Goal: Download file/media

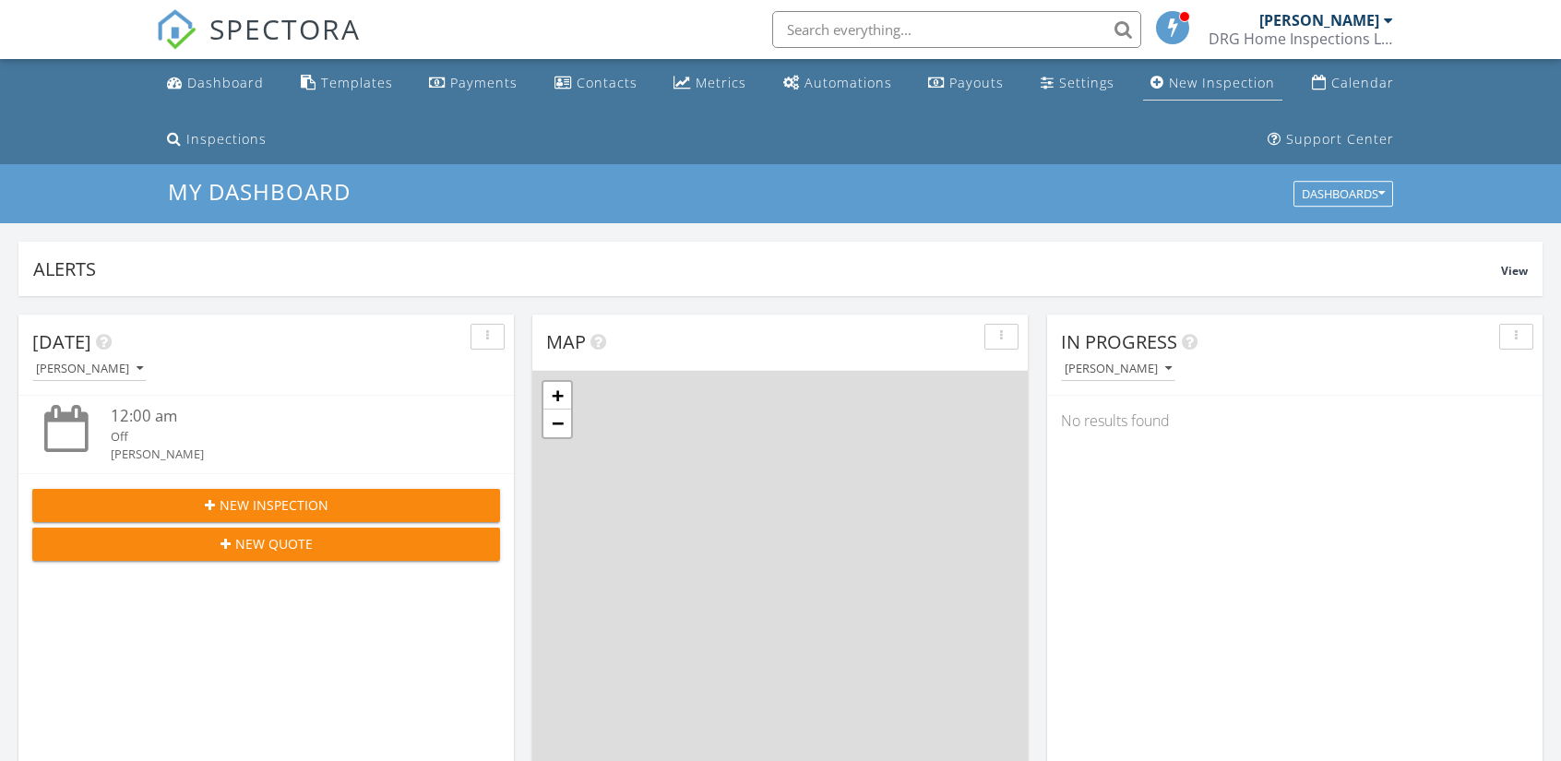
scroll to position [1707, 1589]
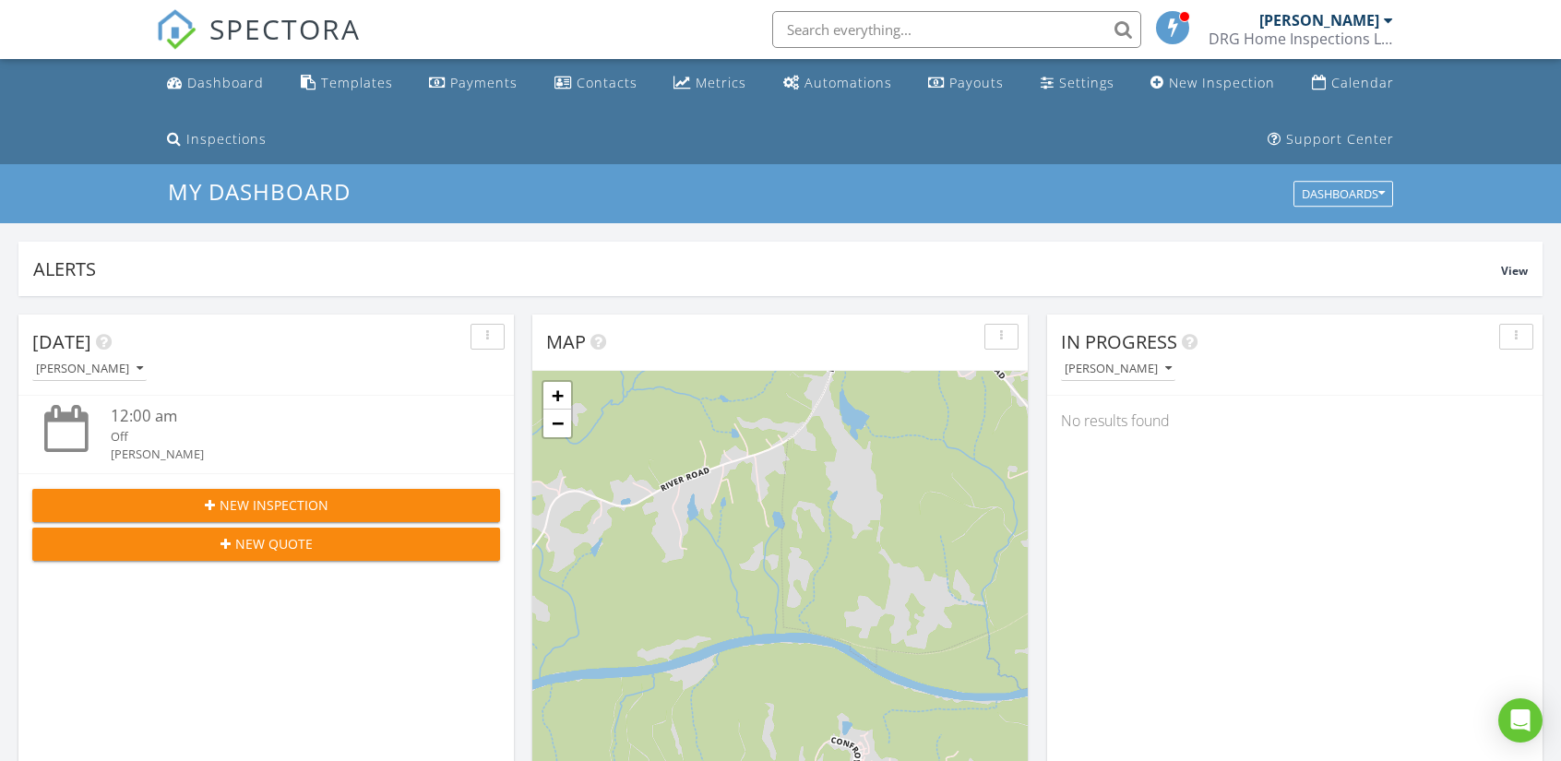
click at [1340, 16] on div "[PERSON_NAME]" at bounding box center [1319, 20] width 120 height 18
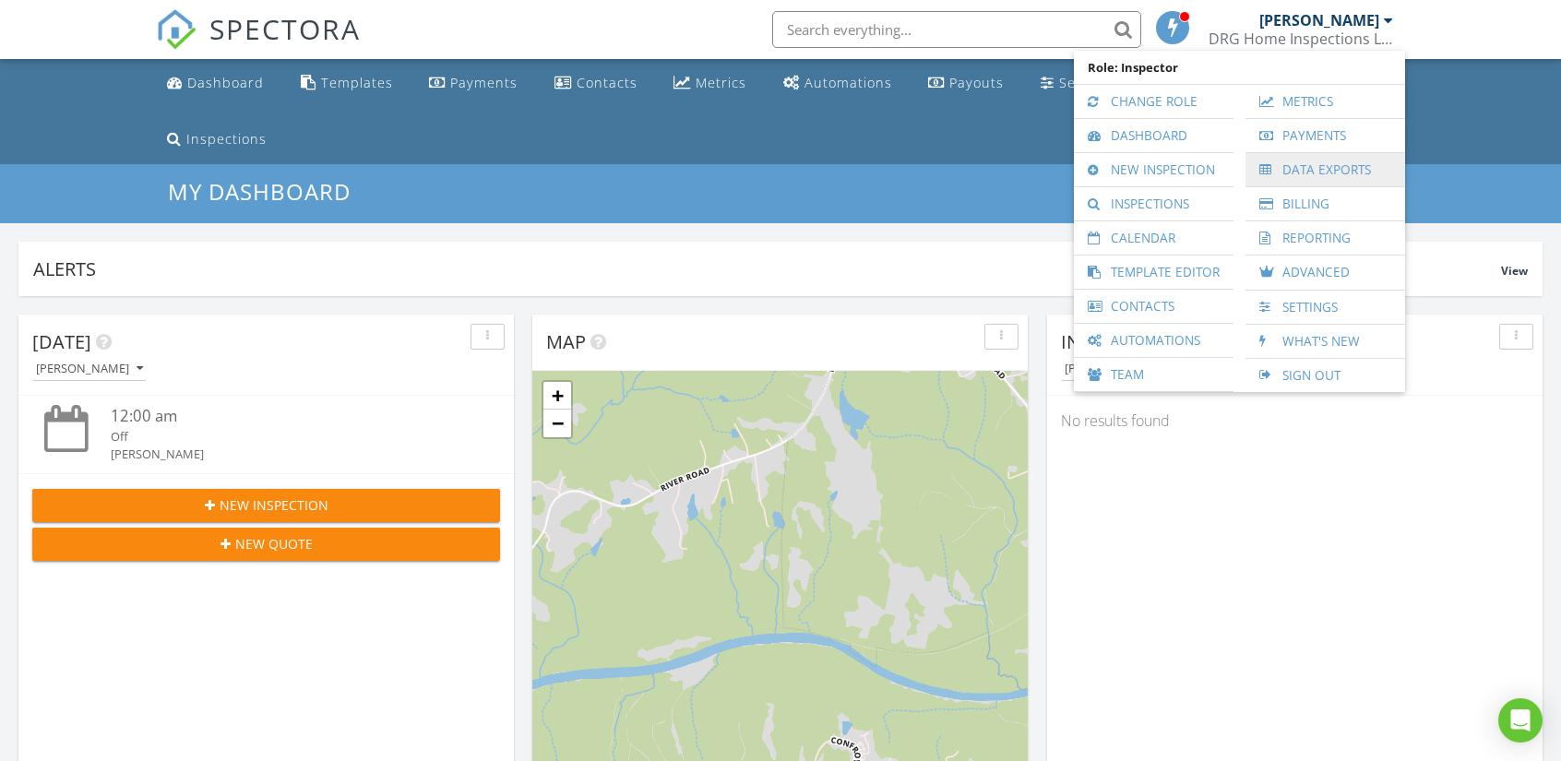
click at [1309, 173] on link "Data Exports" at bounding box center [1325, 169] width 141 height 33
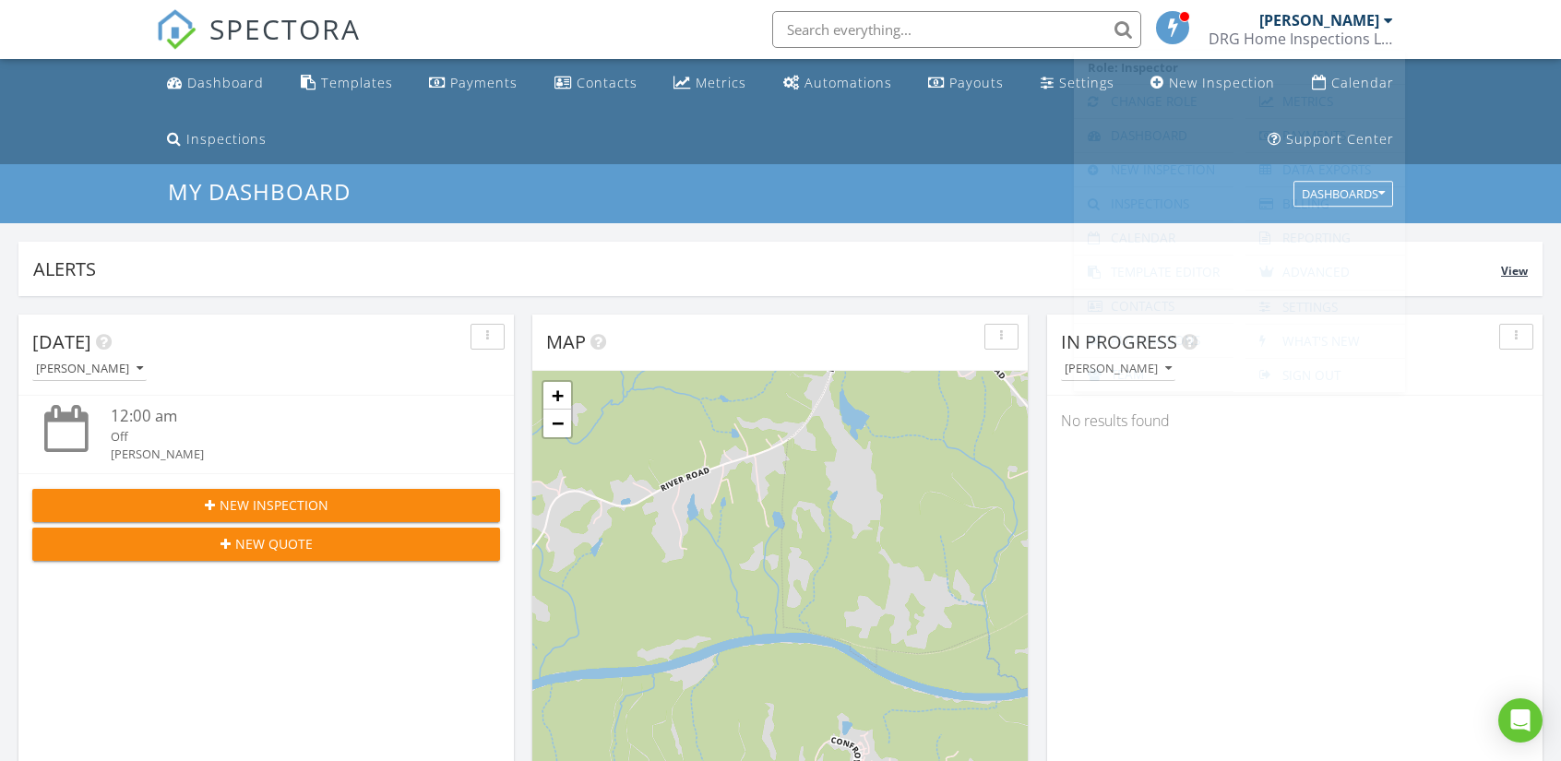
scroll to position [9, 9]
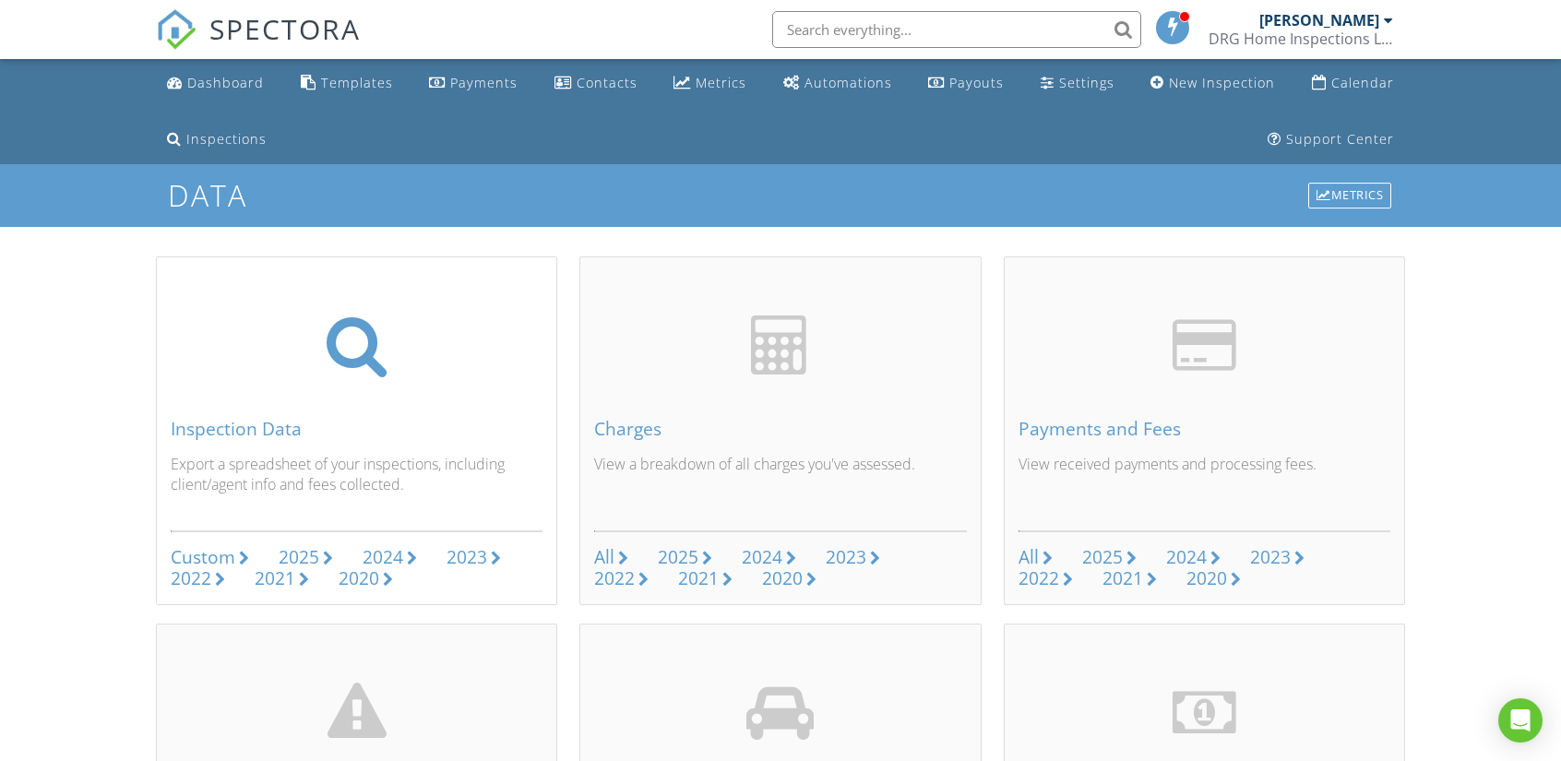
click at [197, 555] on div "Custom" at bounding box center [203, 556] width 65 height 25
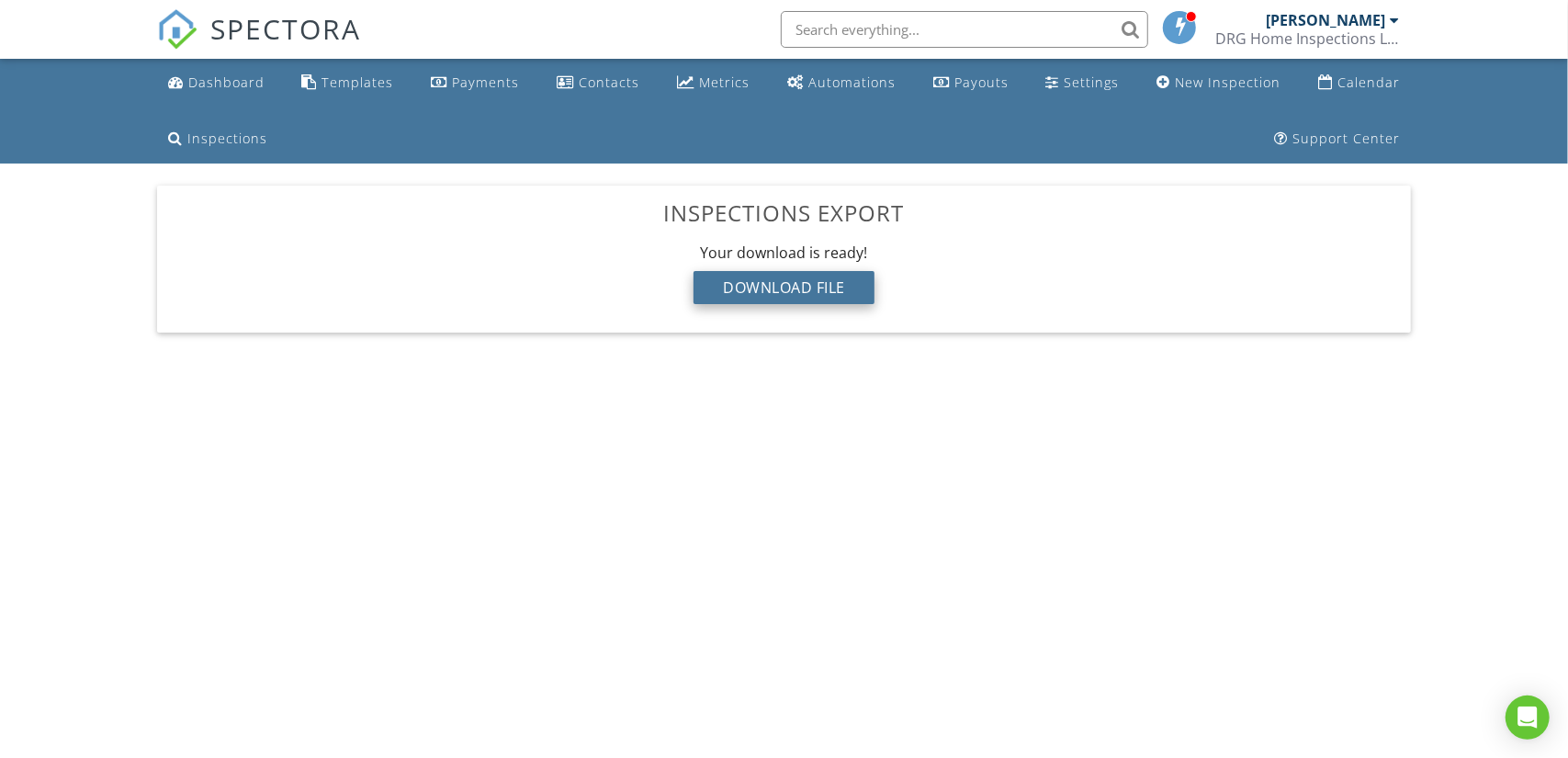
click at [774, 288] on div "Download File" at bounding box center [784, 287] width 181 height 33
click at [213, 27] on span "SPECTORA" at bounding box center [285, 28] width 150 height 39
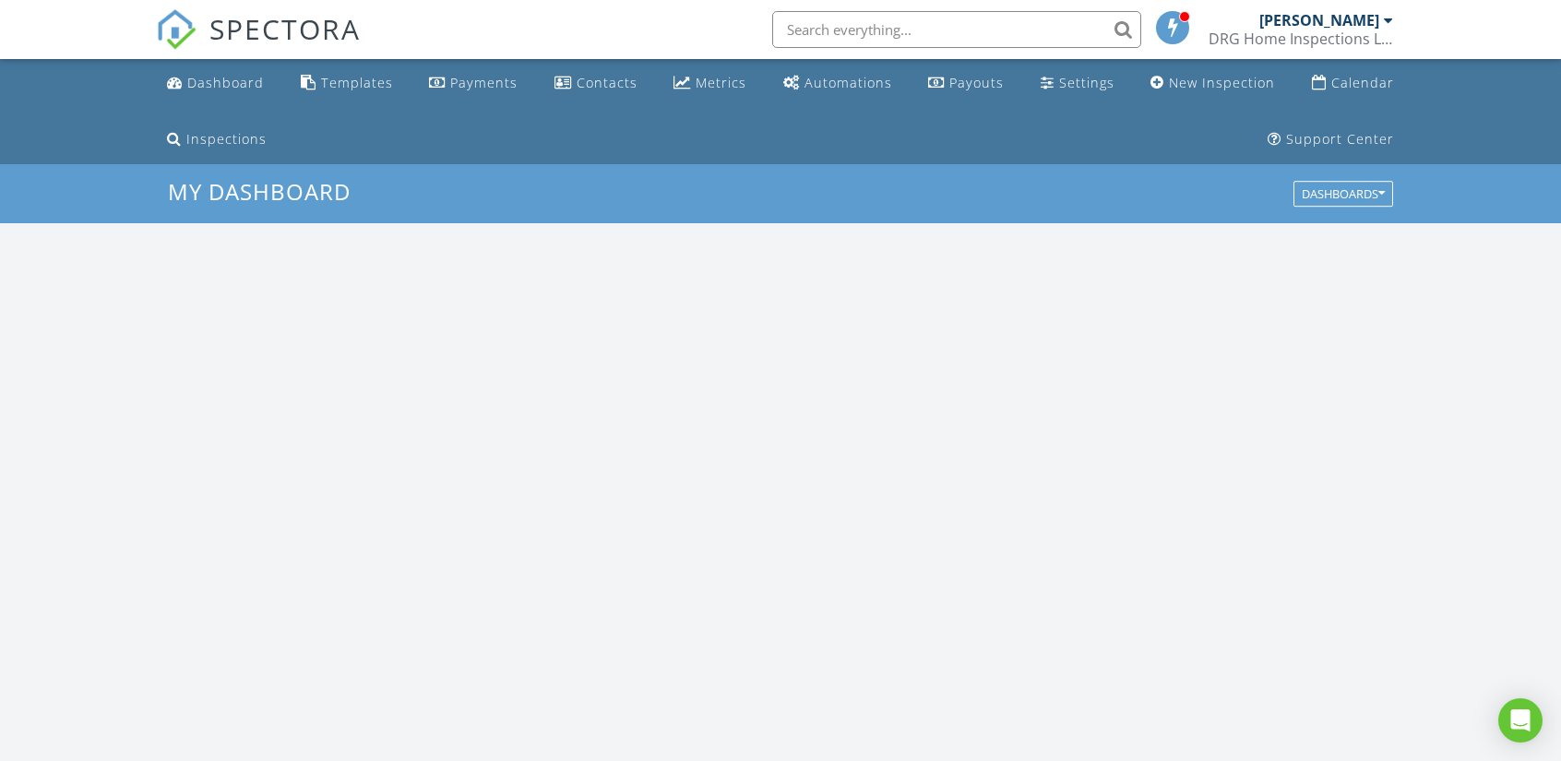
scroll to position [1707, 1589]
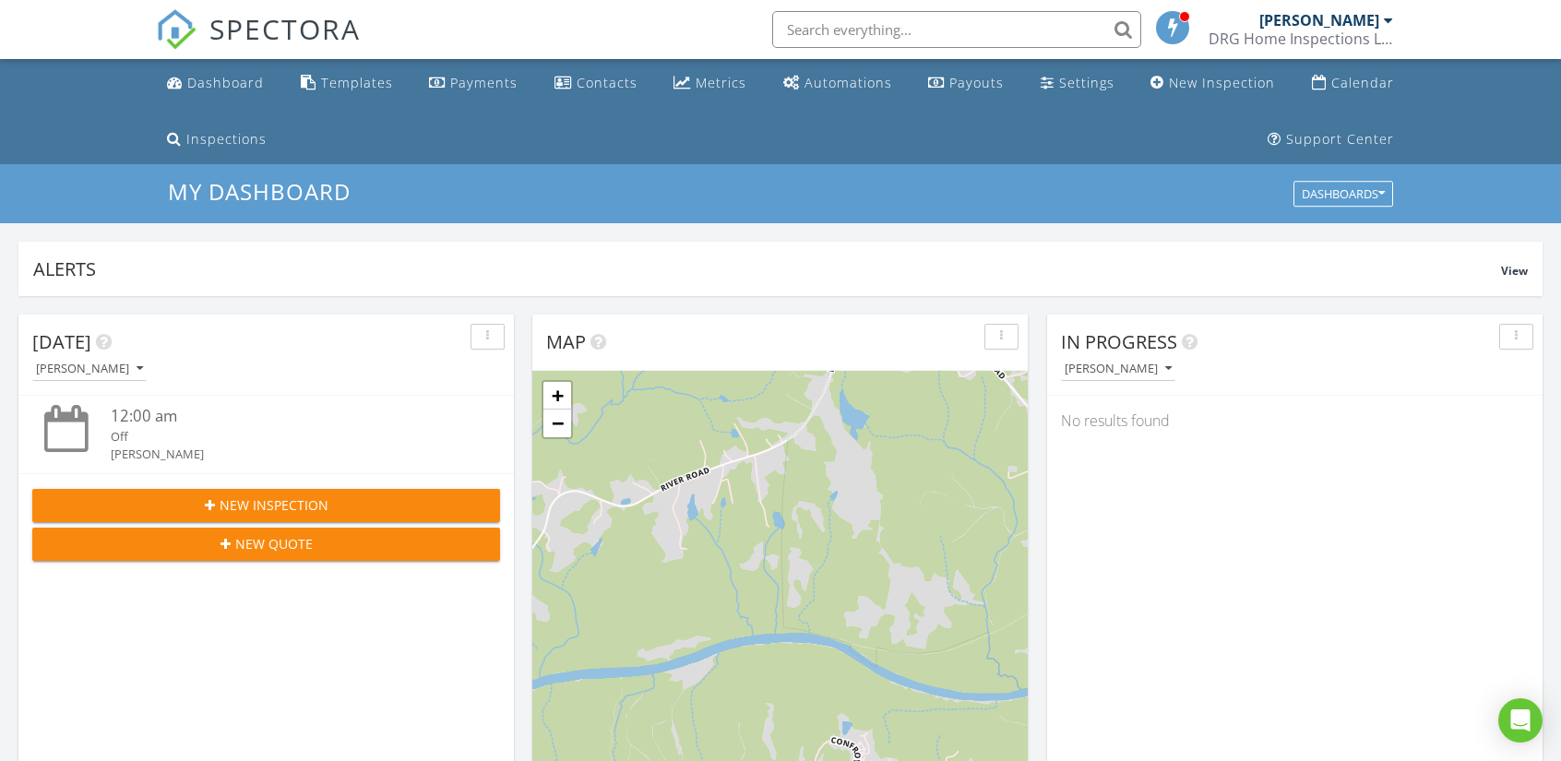
click at [1347, 30] on div "DRG Home Inspections LLC" at bounding box center [1301, 39] width 185 height 18
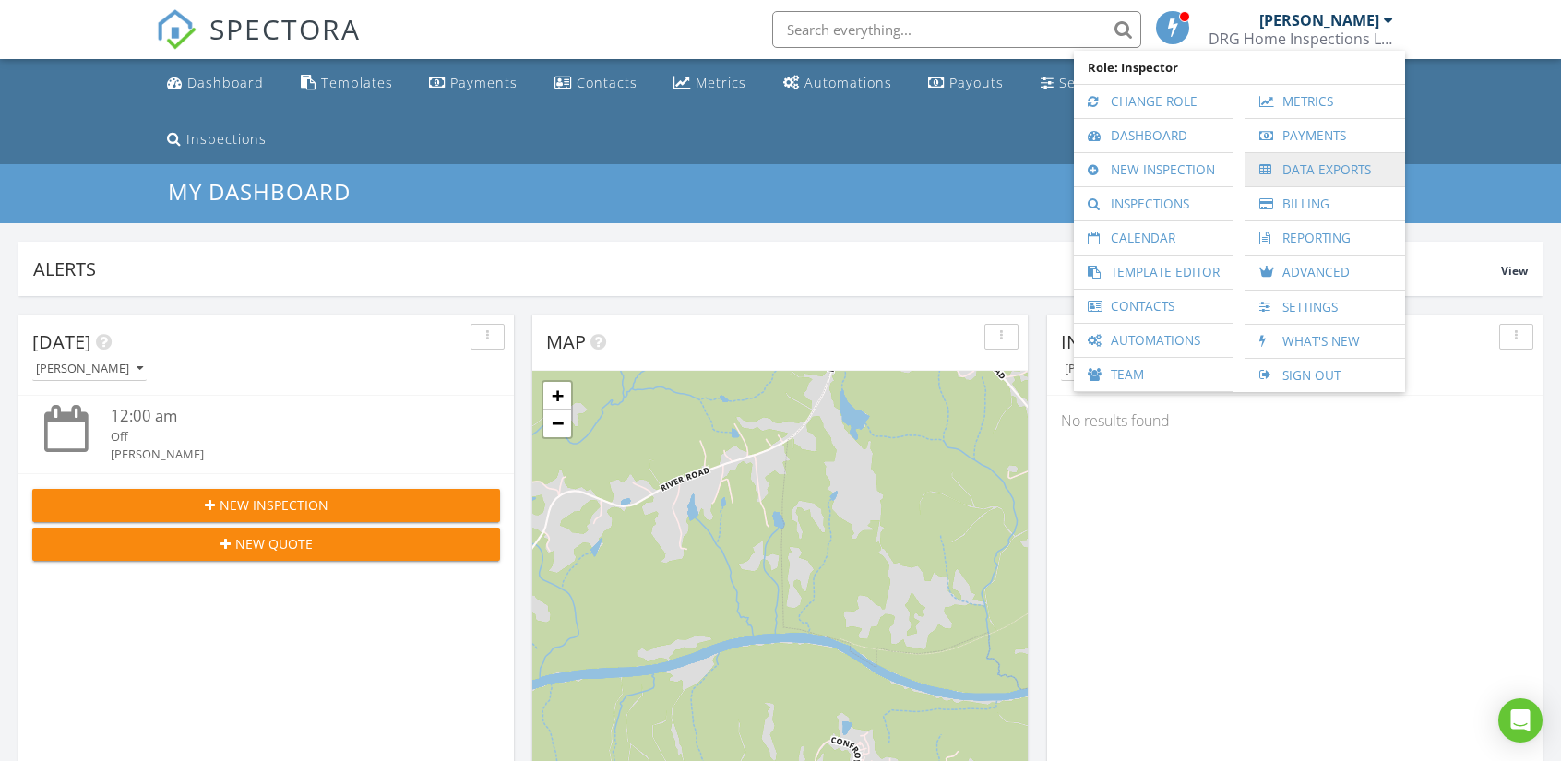
click at [1301, 167] on link "Data Exports" at bounding box center [1325, 169] width 141 height 33
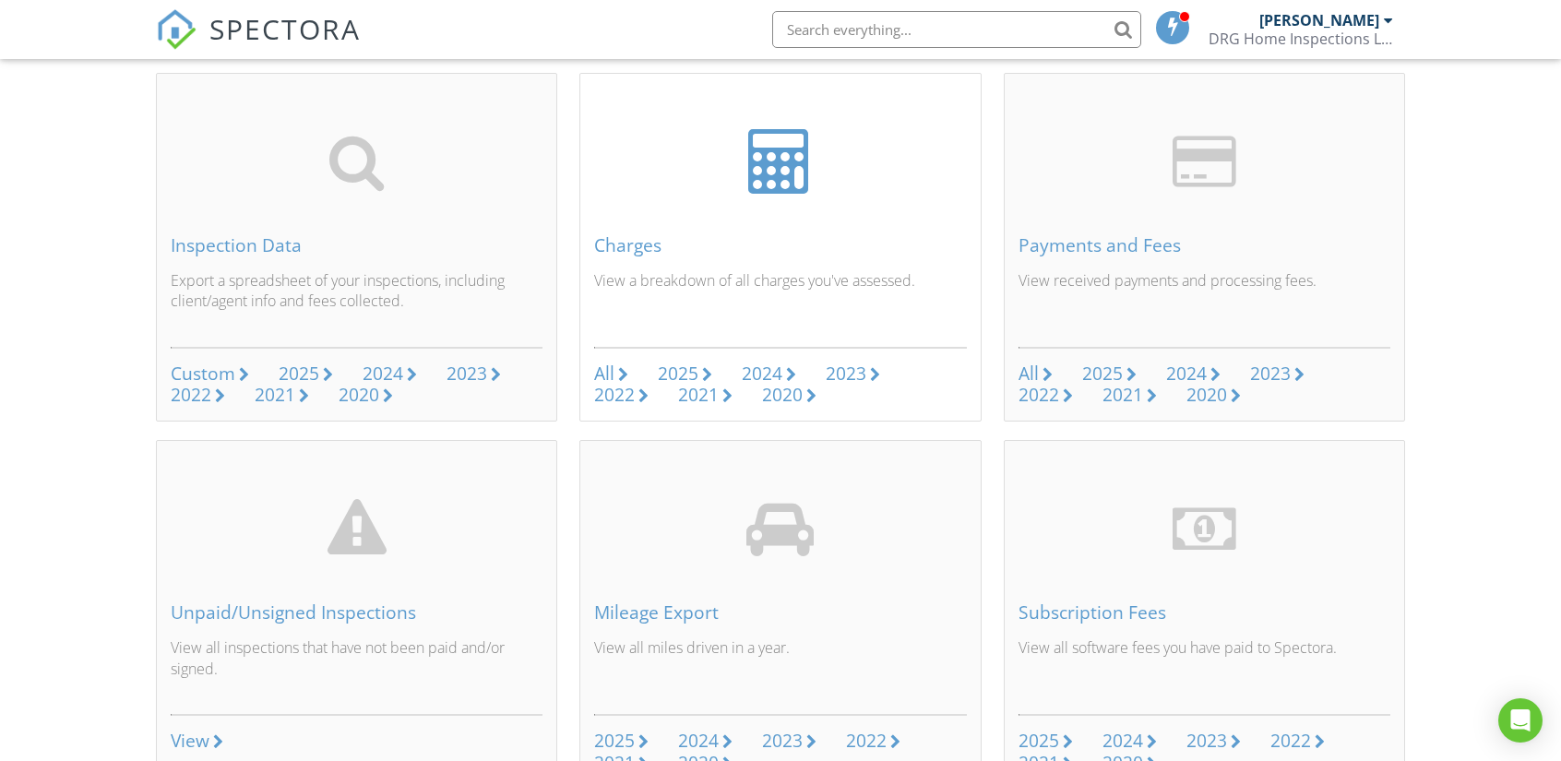
scroll to position [185, 0]
click at [1022, 369] on div "All" at bounding box center [1029, 372] width 20 height 25
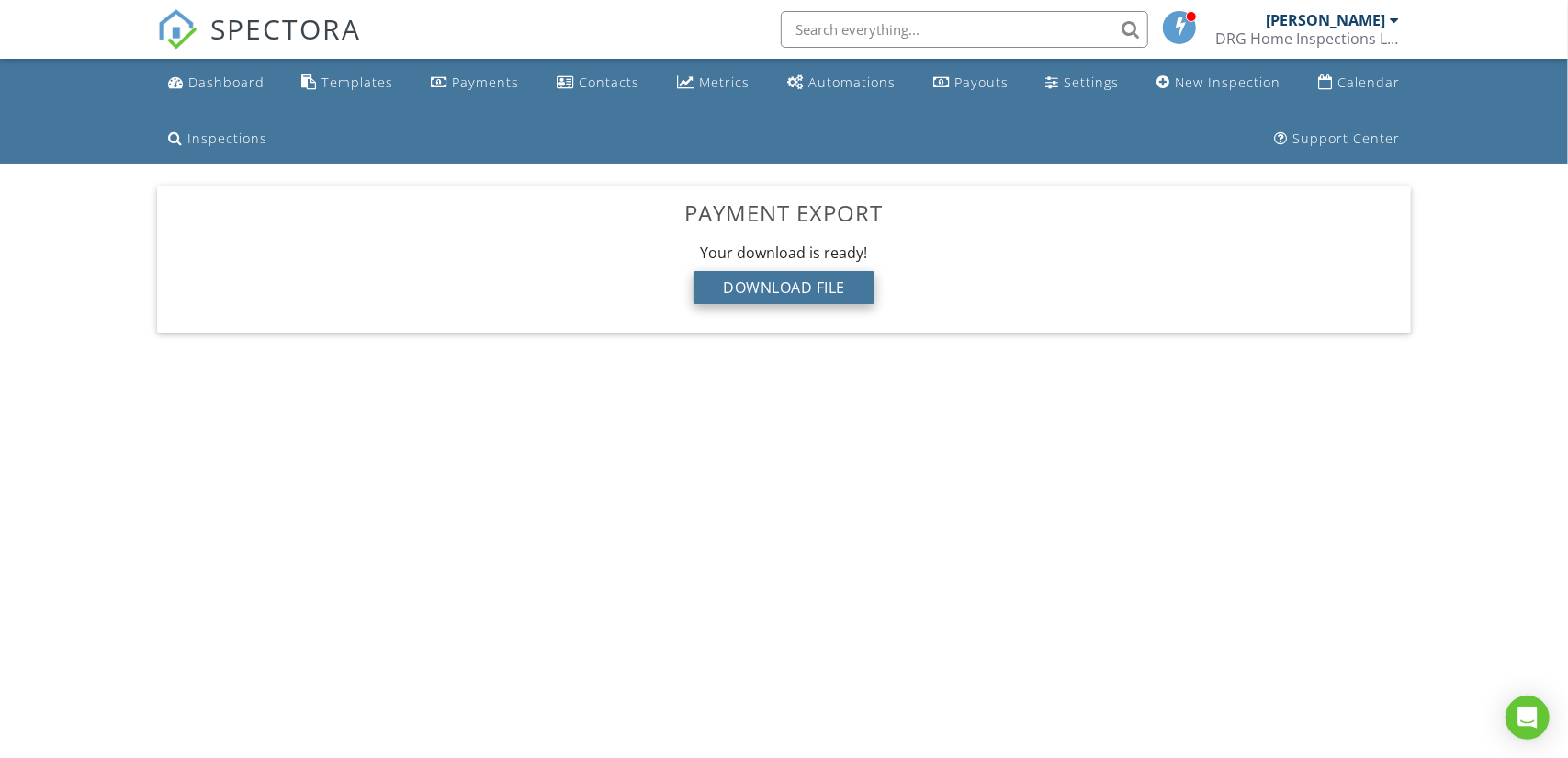
click at [730, 288] on div "Download File" at bounding box center [784, 287] width 181 height 33
